Goal: Information Seeking & Learning: Learn about a topic

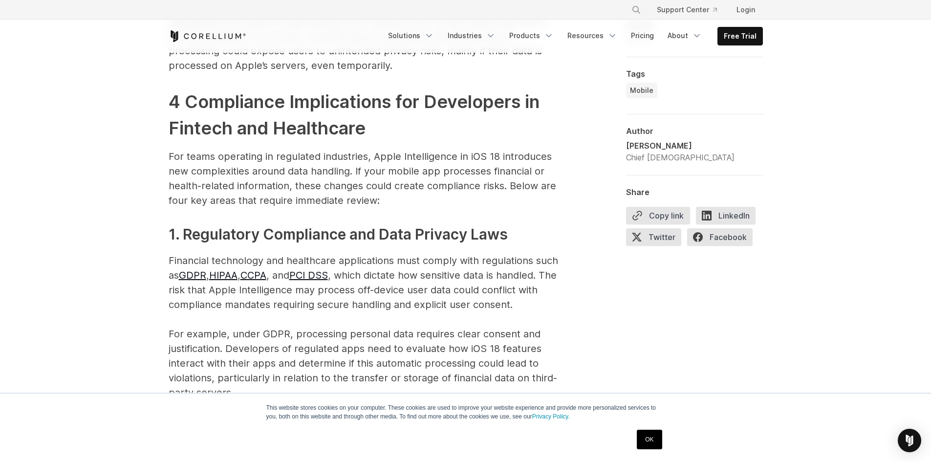
scroll to position [1105, 0]
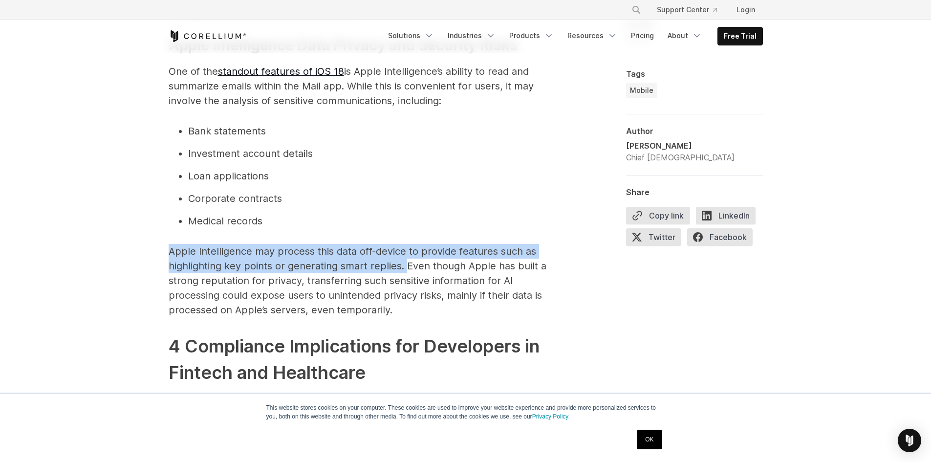
drag, startPoint x: 171, startPoint y: 248, endPoint x: 406, endPoint y: 260, distance: 235.3
click at [406, 260] on p "Apple Intelligence may process this data off-device to provide features such as…" at bounding box center [364, 280] width 391 height 73
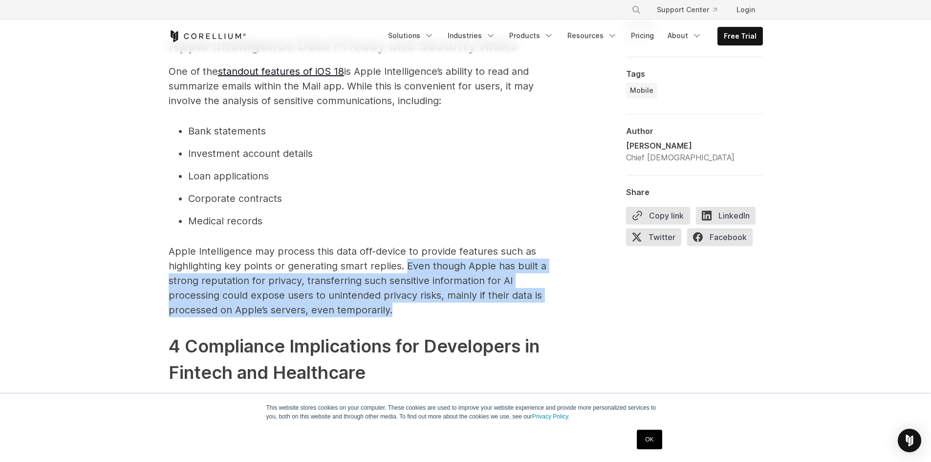
drag, startPoint x: 406, startPoint y: 260, endPoint x: 400, endPoint y: 308, distance: 48.7
click at [400, 308] on p "Apple Intelligence may process this data off-device to provide features such as…" at bounding box center [364, 280] width 391 height 73
copy p "Even though Apple has built a strong reputation for privacy, transferring such …"
